Goal: Information Seeking & Learning: Compare options

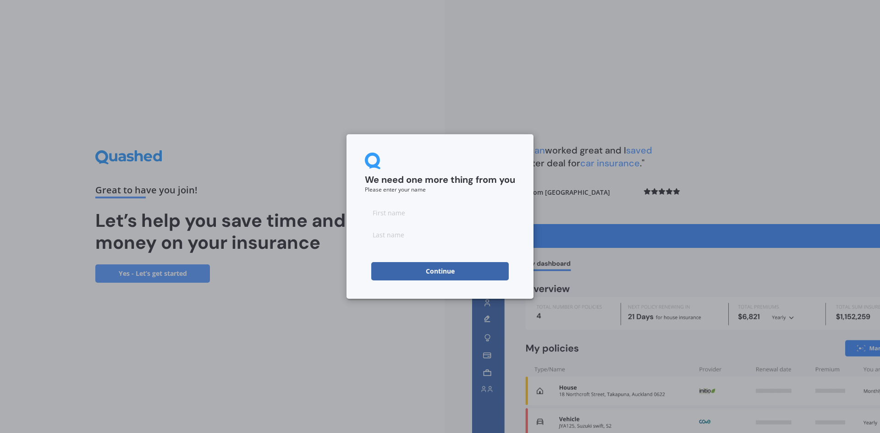
click at [433, 213] on input at bounding box center [440, 213] width 150 height 18
type input "[PERSON_NAME]"
click at [431, 216] on input "[PERSON_NAME]" at bounding box center [440, 213] width 150 height 18
click at [425, 266] on button "Continue" at bounding box center [440, 271] width 138 height 18
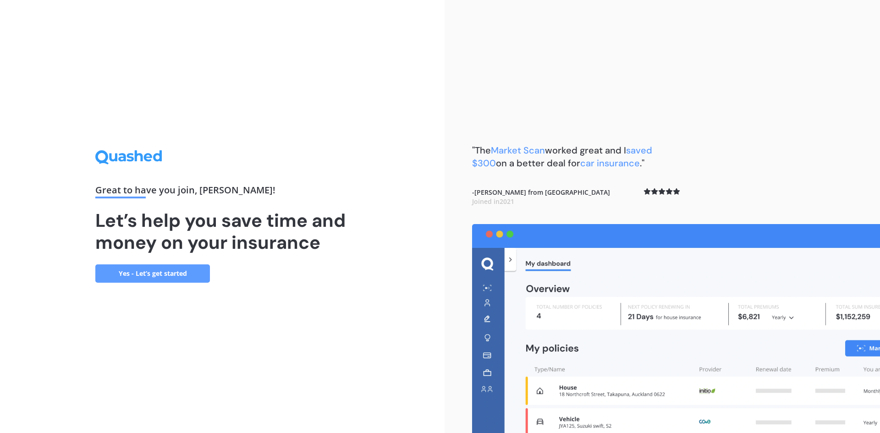
click at [188, 274] on link "Yes - Let’s get started" at bounding box center [152, 274] width 115 height 18
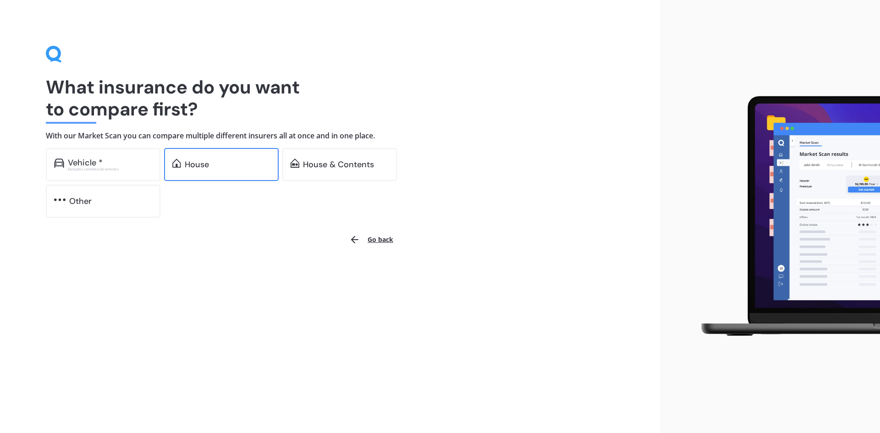
click at [203, 169] on div "House" at bounding box center [197, 164] width 24 height 9
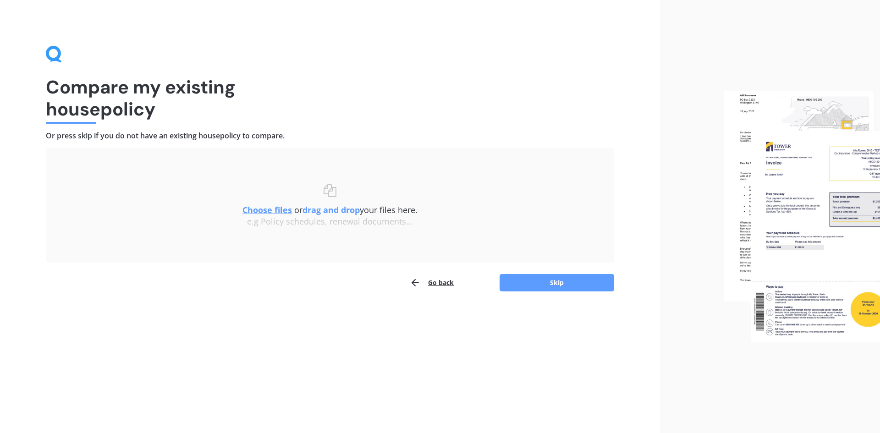
click at [283, 210] on u "Choose files" at bounding box center [268, 209] width 50 height 11
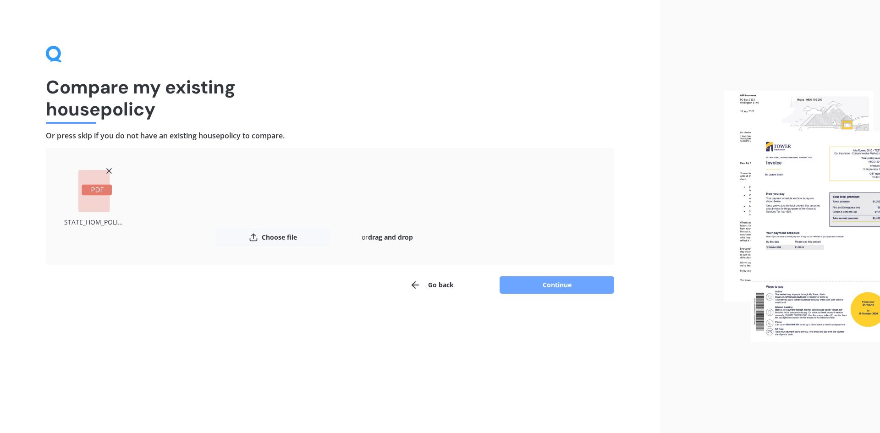
click at [567, 287] on button "Continue" at bounding box center [557, 284] width 115 height 17
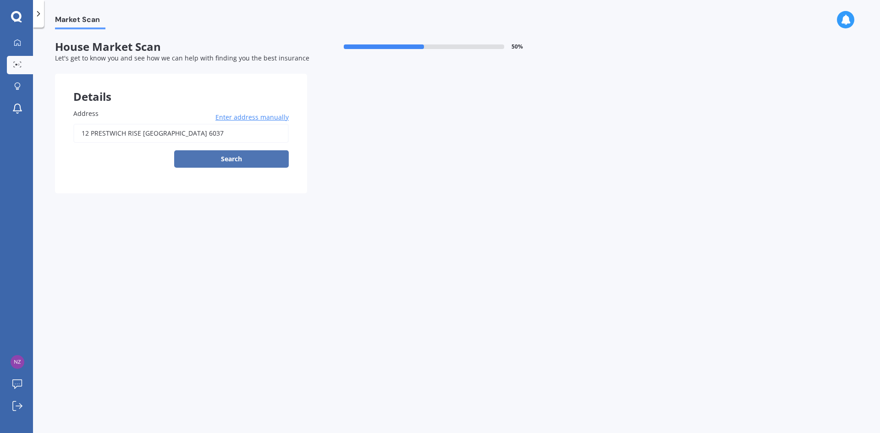
click at [244, 160] on button "Search" at bounding box center [231, 158] width 115 height 17
click at [263, 129] on input "12 PRESTWICH RISE [GEOGRAPHIC_DATA] 6037" at bounding box center [180, 133] width 215 height 19
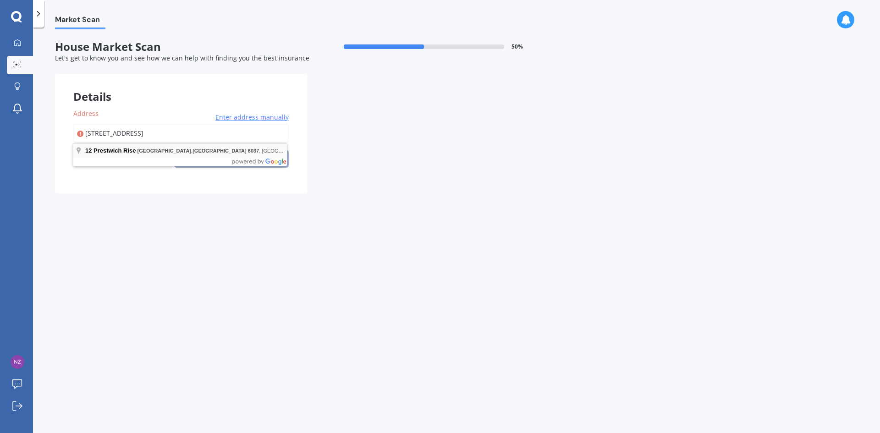
type input "[STREET_ADDRESS]"
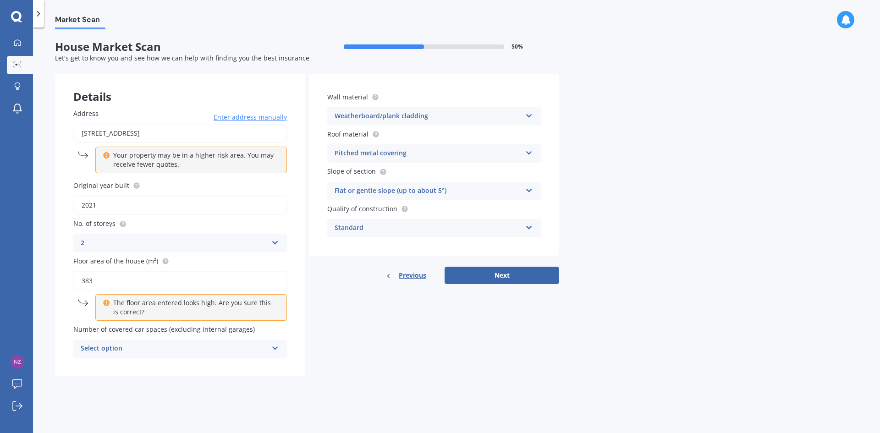
click at [260, 350] on div "Select option" at bounding box center [174, 348] width 187 height 11
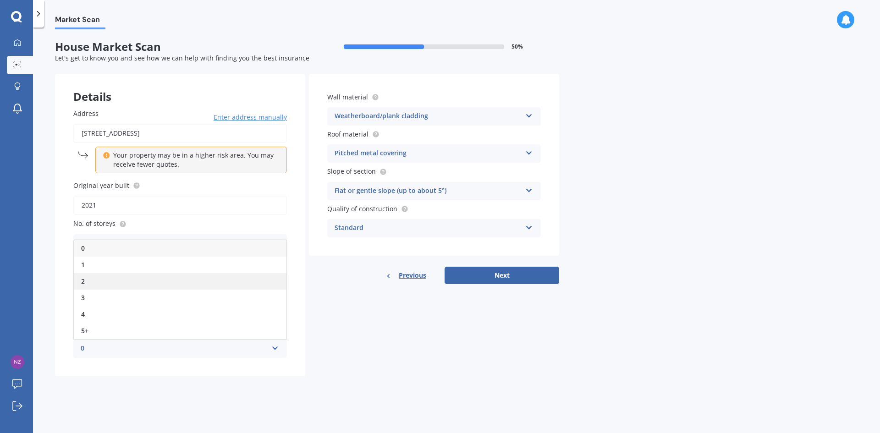
click at [236, 285] on div "2" at bounding box center [180, 281] width 213 height 17
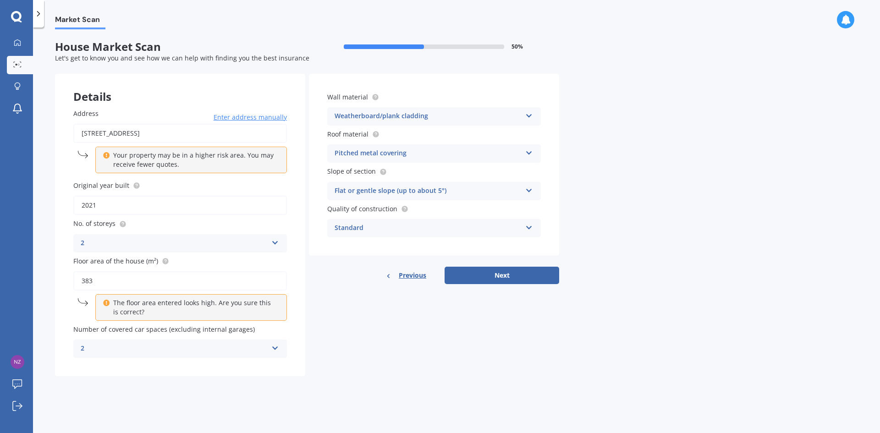
click at [527, 233] on div "Standard Standard High Prestige" at bounding box center [434, 228] width 214 height 18
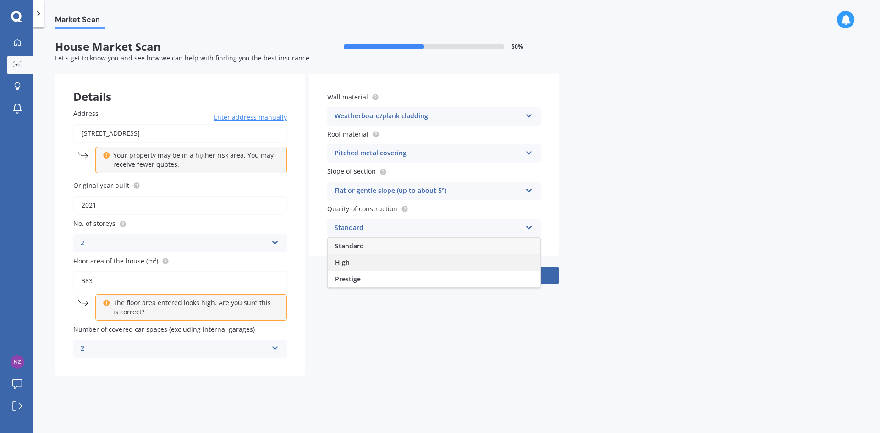
click at [503, 260] on div "High" at bounding box center [434, 262] width 213 height 17
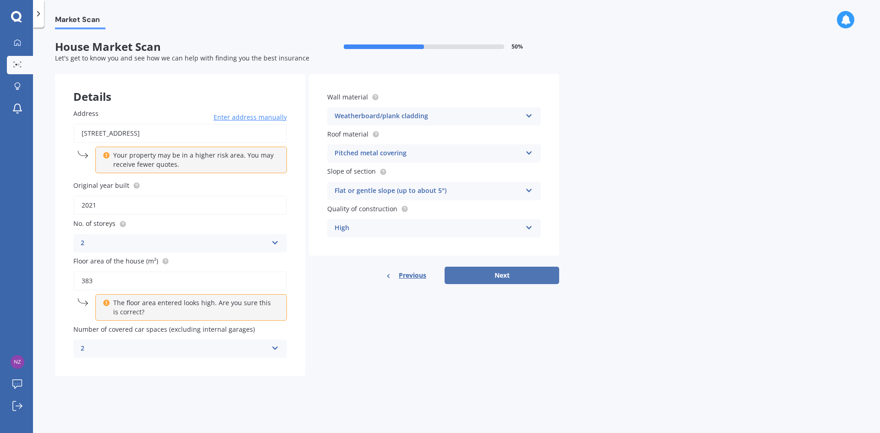
click at [508, 273] on button "Next" at bounding box center [502, 275] width 115 height 17
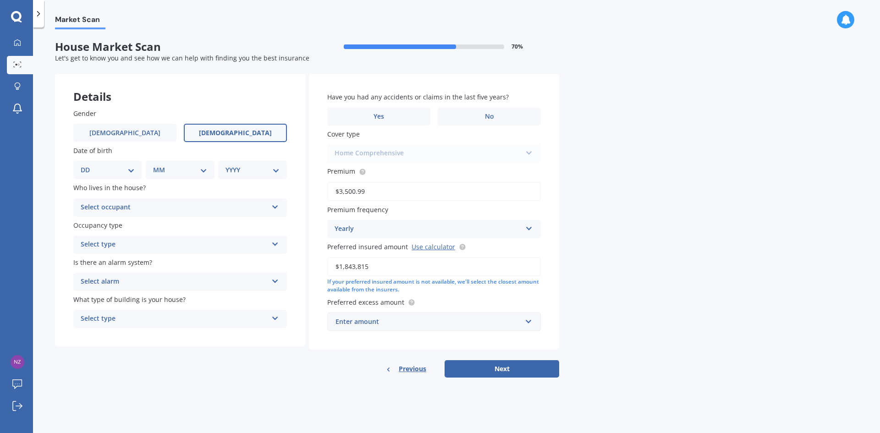
click at [216, 133] on label "[DEMOGRAPHIC_DATA]" at bounding box center [235, 133] width 103 height 18
click at [0, 0] on input "[DEMOGRAPHIC_DATA]" at bounding box center [0, 0] width 0 height 0
click at [126, 172] on select "DD 01 02 03 04 05 06 07 08 09 10 11 12 13 14 15 16 17 18 19 20 21 22 23 24 25 2…" at bounding box center [108, 170] width 54 height 10
select select "27"
click at [88, 165] on select "DD 01 02 03 04 05 06 07 08 09 10 11 12 13 14 15 16 17 18 19 20 21 22 23 24 25 2…" at bounding box center [108, 170] width 54 height 10
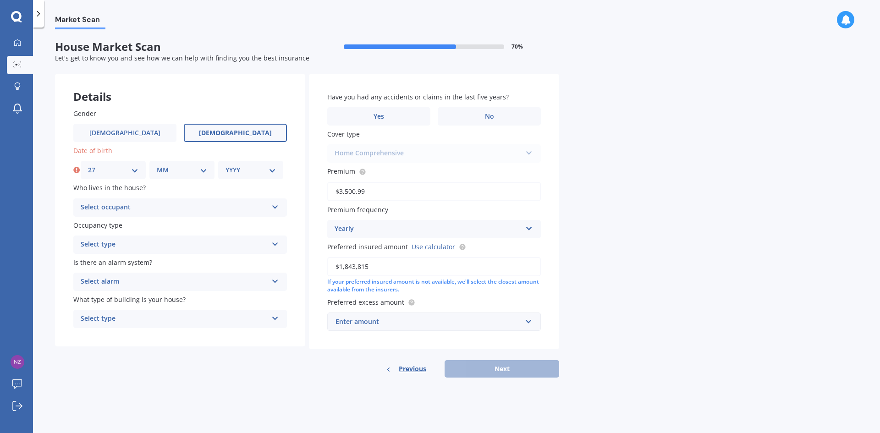
click at [182, 172] on select "MM 01 02 03 04 05 06 07 08 09 10 11 12" at bounding box center [182, 170] width 50 height 10
select select "03"
click at [157, 165] on select "MM 01 02 03 04 05 06 07 08 09 10 11 12" at bounding box center [182, 170] width 50 height 10
click at [232, 172] on select "YYYY 2009 2008 2007 2006 2005 2004 2003 2002 2001 2000 1999 1998 1997 1996 1995…" at bounding box center [251, 170] width 50 height 10
select select "1981"
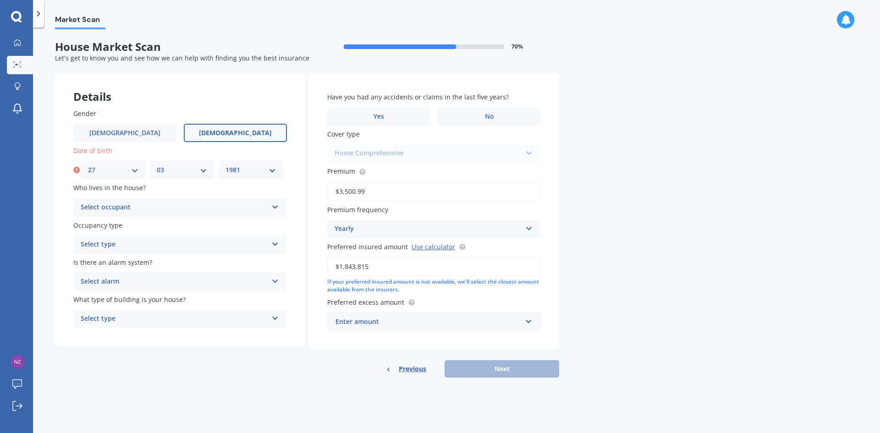
click at [226, 165] on select "YYYY 2009 2008 2007 2006 2005 2004 2003 2002 2001 2000 1999 1998 1997 1996 1995…" at bounding box center [251, 170] width 50 height 10
click at [180, 210] on div "Select occupant" at bounding box center [174, 207] width 187 height 11
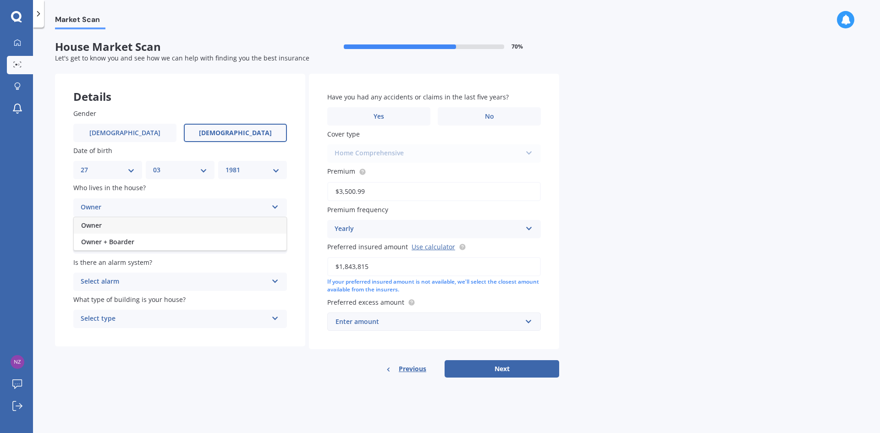
click at [177, 228] on div "Owner" at bounding box center [180, 225] width 213 height 17
click at [180, 242] on div "Select type" at bounding box center [174, 244] width 187 height 11
click at [178, 264] on div "Permanent" at bounding box center [180, 262] width 213 height 17
click at [181, 280] on div "Select alarm" at bounding box center [174, 281] width 187 height 11
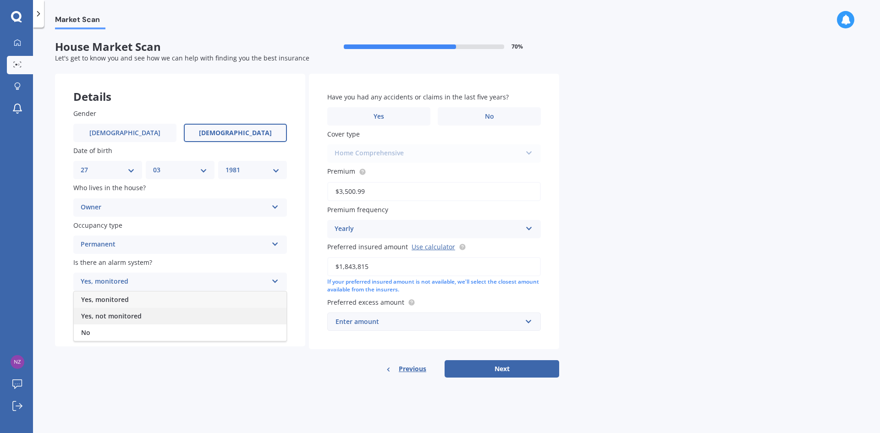
click at [169, 314] on div "Yes, not monitored" at bounding box center [180, 316] width 213 height 17
click at [168, 315] on div "Select type" at bounding box center [174, 319] width 187 height 11
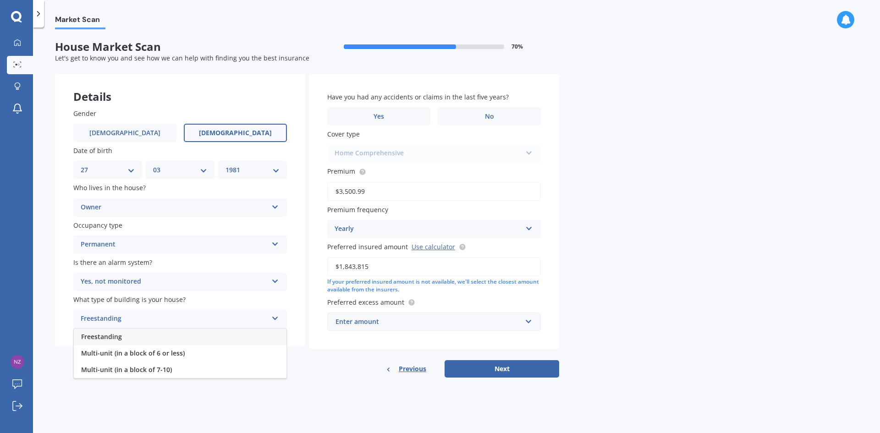
click at [169, 331] on div "Freestanding" at bounding box center [180, 337] width 213 height 17
click at [474, 116] on label "No" at bounding box center [489, 116] width 103 height 18
click at [0, 0] on input "No" at bounding box center [0, 0] width 0 height 0
click at [465, 153] on div "Home Comprehensive Home Essentials Home Comprehensive" at bounding box center [434, 153] width 214 height 18
click at [554, 205] on div "Have you had any accidents or claims in the last five years? Yes No Cover type …" at bounding box center [434, 212] width 250 height 276
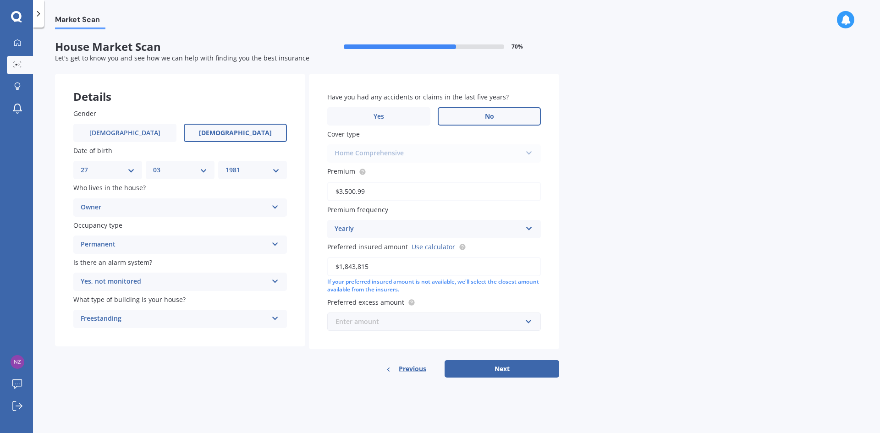
click at [527, 330] on input "text" at bounding box center [430, 321] width 205 height 17
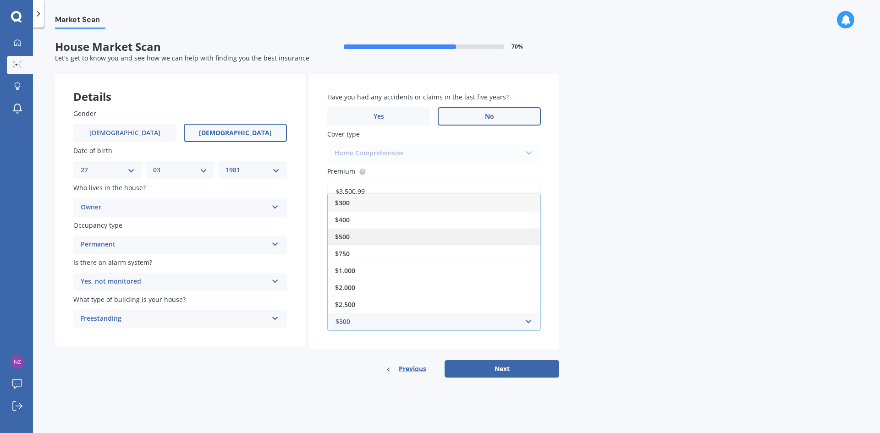
click at [497, 233] on div "$500" at bounding box center [434, 236] width 213 height 17
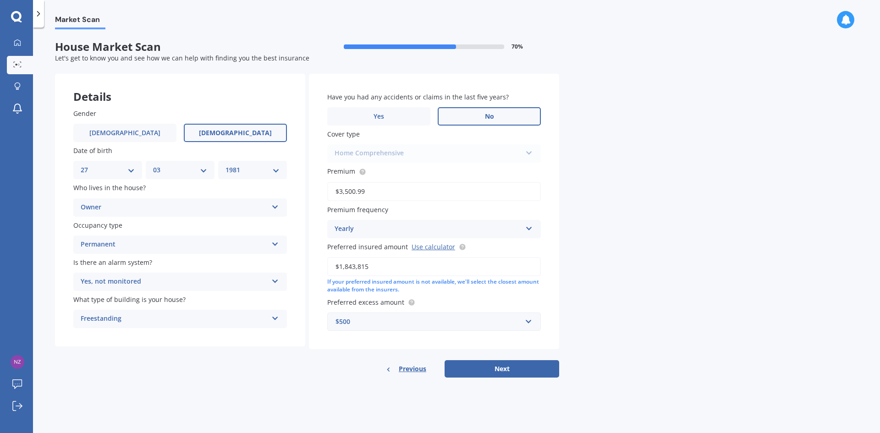
click at [552, 294] on div "Have you had any accidents or claims in the last five years? Yes No Cover type …" at bounding box center [434, 212] width 250 height 276
click at [500, 367] on button "Next" at bounding box center [502, 368] width 115 height 17
select select "27"
select select "03"
select select "1981"
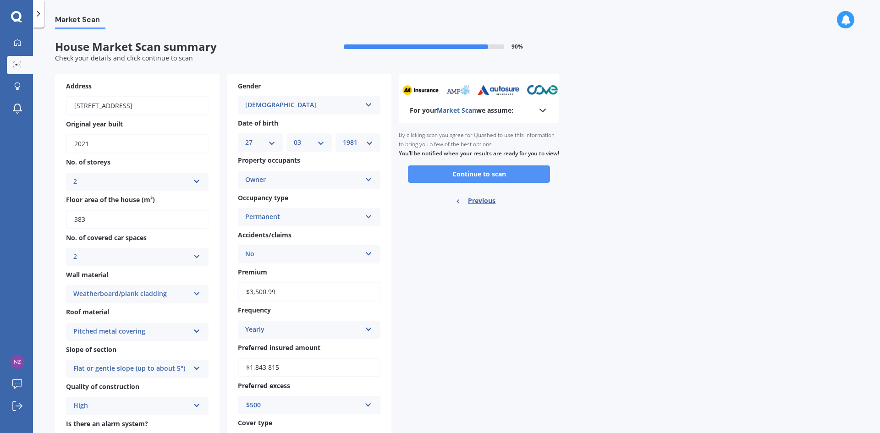
click at [511, 182] on button "Continue to scan" at bounding box center [479, 174] width 142 height 17
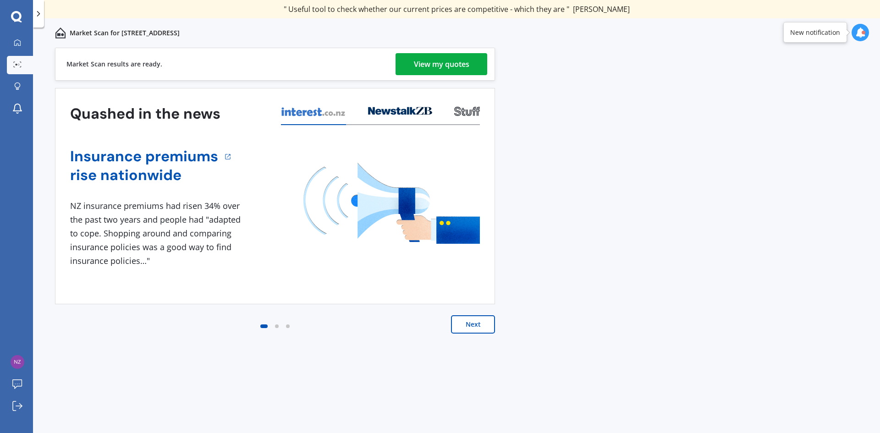
click at [446, 65] on div "View my quotes" at bounding box center [441, 64] width 55 height 22
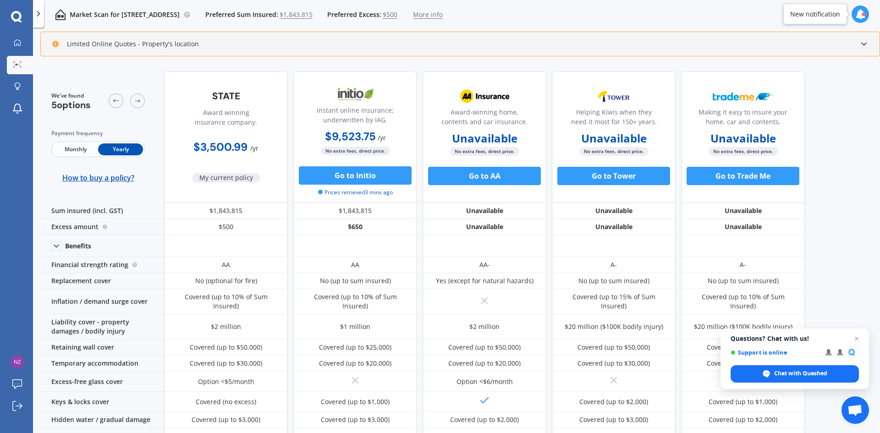
click at [825, 124] on div "We've found 5 options Payment frequency Monthly Yearly How to buy a policy? Awa…" at bounding box center [460, 249] width 840 height 371
